Goal: Use online tool/utility: Use online tool/utility

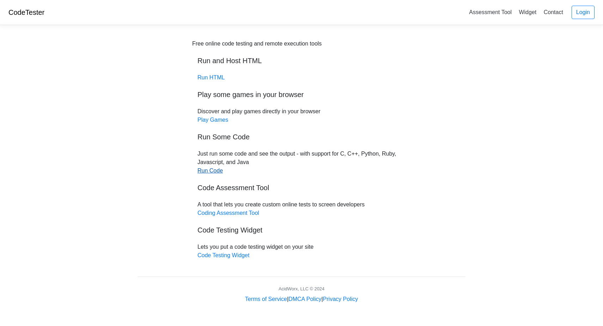
click at [209, 168] on link "Run Code" at bounding box center [209, 170] width 25 height 6
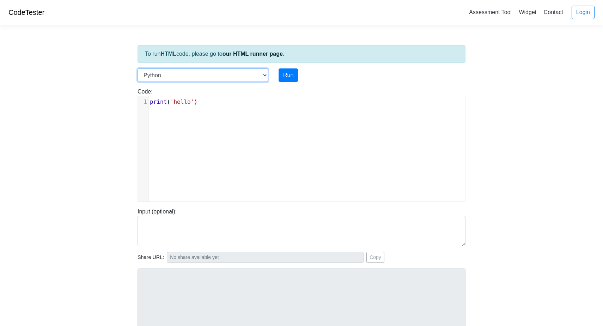
select select "java"
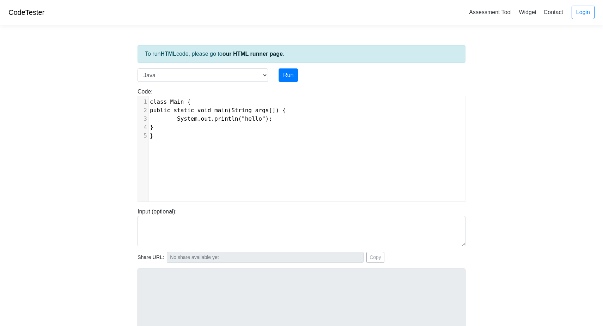
scroll to position [1, 0]
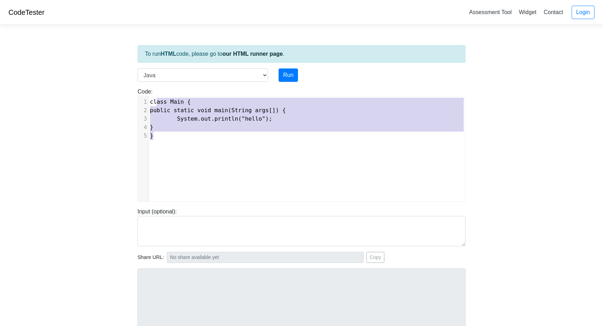
type textarea "class Main { public static void main(String args[]) { System.out.println("hello…"
drag, startPoint x: 195, startPoint y: 140, endPoint x: 146, endPoint y: 93, distance: 68.3
click at [145, 93] on div "Code: class Main { public static void main(String args[]) { System.out.println(…" at bounding box center [301, 144] width 338 height 114
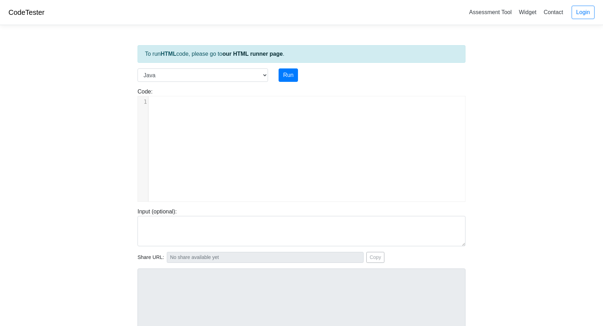
click at [175, 138] on div "​ x 1 ​" at bounding box center [307, 154] width 338 height 116
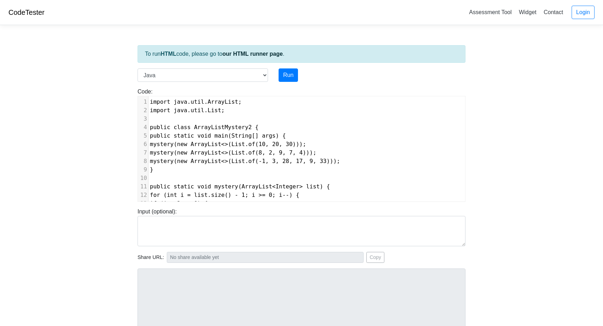
scroll to position [84, 0]
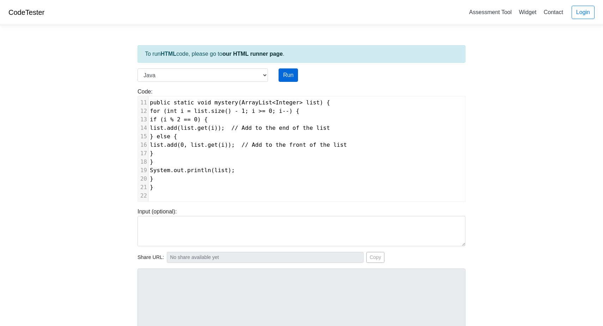
click at [289, 71] on button "Run" at bounding box center [287, 74] width 19 height 13
type input "[URL][DOMAIN_NAME]"
type textarea "Submission status: Compilation Error Compile Output: Main.java:4: error: class …"
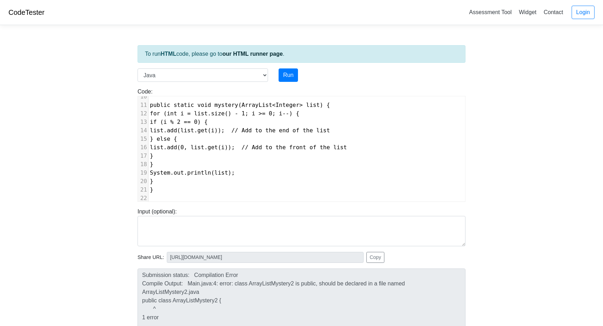
scroll to position [0, 0]
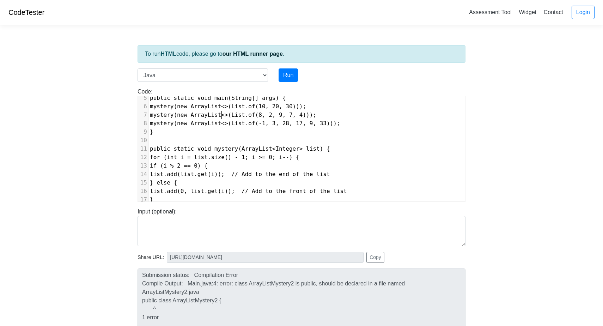
click at [221, 116] on span "mystery(new ArrayList<>(List.of(8, 2, 9, 7, 4)));" at bounding box center [233, 114] width 166 height 7
type textarea "import java.util.ArrayList; import java.util.List; public class ArrayListMyster…"
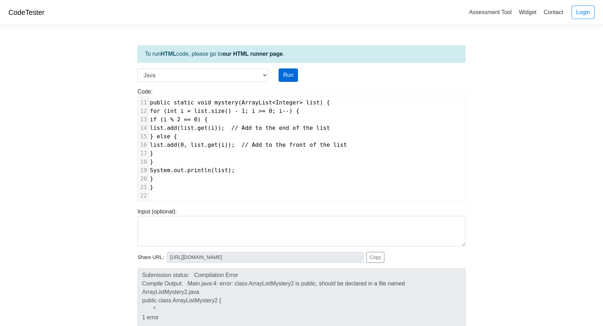
click at [288, 78] on button "Run" at bounding box center [287, 74] width 19 height 13
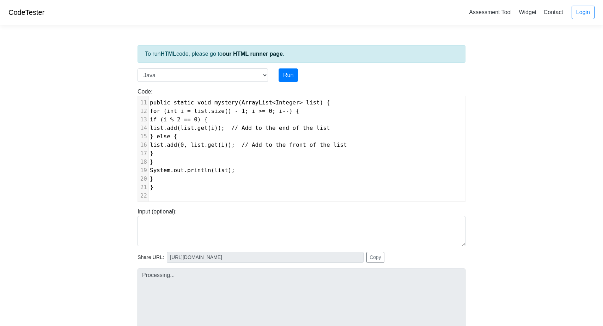
type input "[URL][DOMAIN_NAME]"
type textarea "Submission status: Compilation Error Compile Output: Main.java:4: error: class …"
